Goal: Information Seeking & Learning: Check status

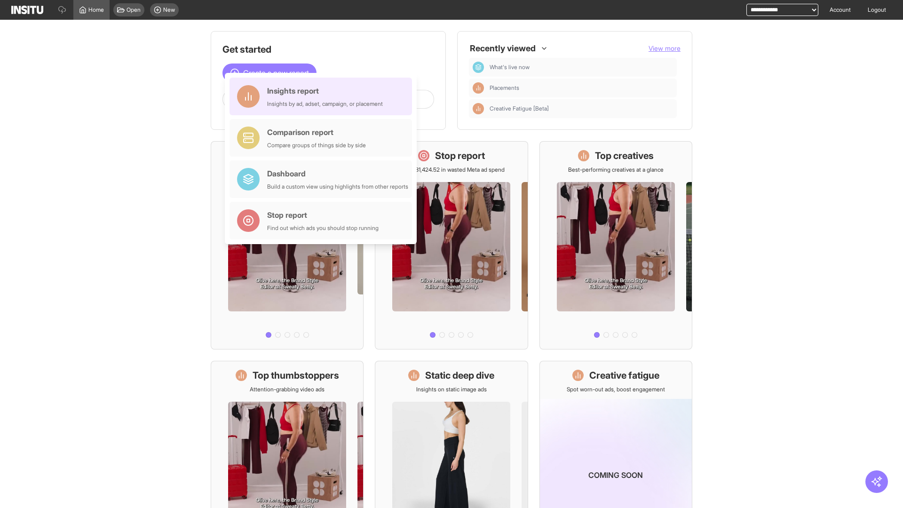
click at [323, 96] on div "Insights report Insights by ad, adset, campaign, or placement" at bounding box center [325, 96] width 116 height 23
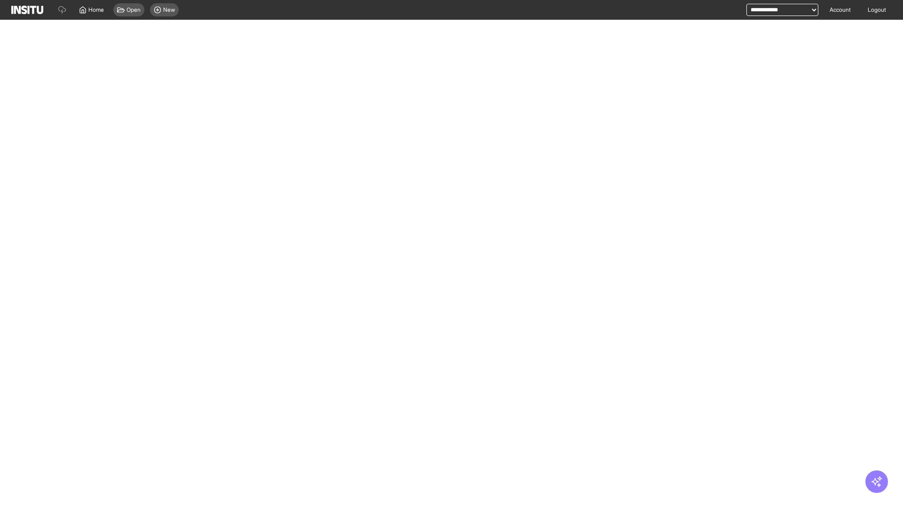
select select "**"
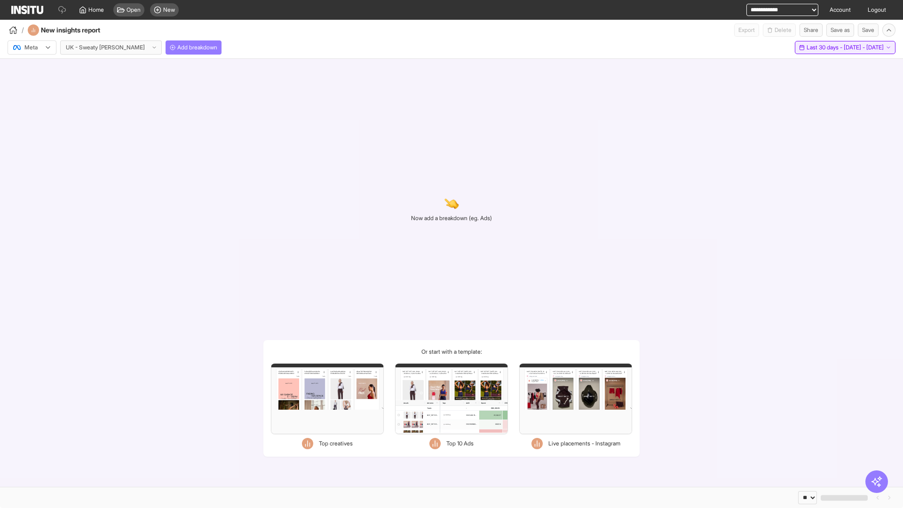
click at [826, 48] on span "Last 30 days - [DATE] - [DATE]" at bounding box center [845, 48] width 77 height 8
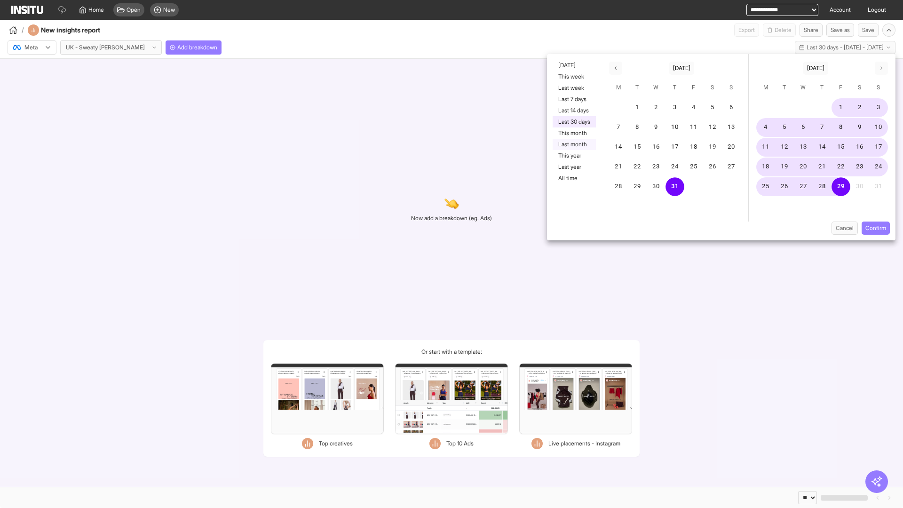
click at [574, 144] on button "Last month" at bounding box center [574, 144] width 43 height 11
